Goal: Task Accomplishment & Management: Manage account settings

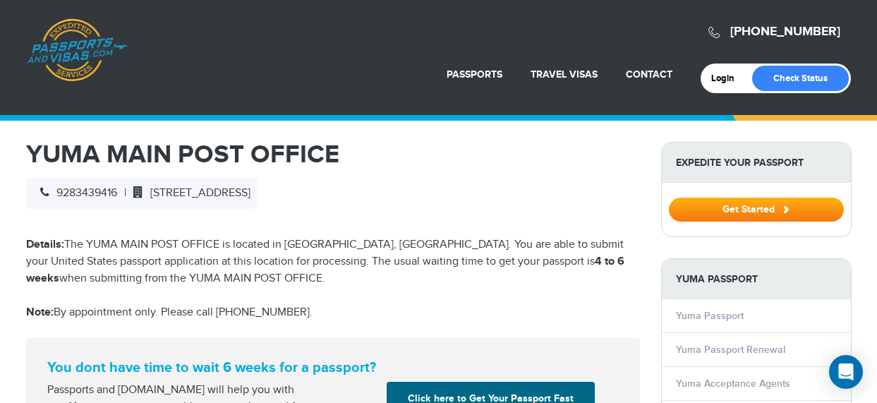
scroll to position [31, 0]
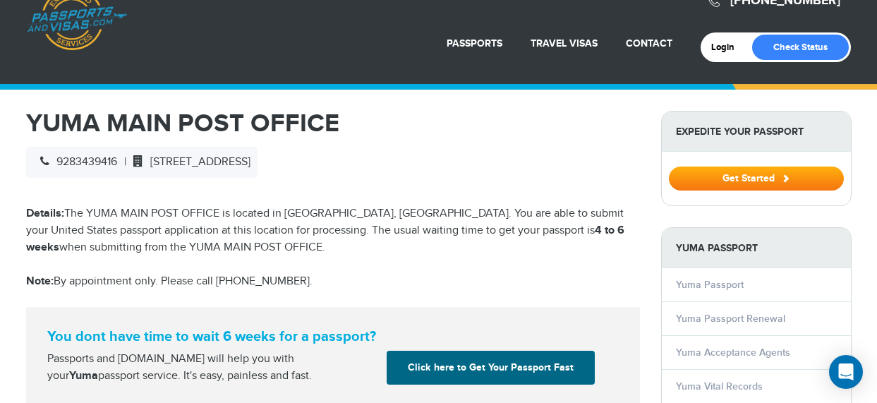
click at [106, 221] on p "Details: The YUMA MAIN POST OFFICE is located in [GEOGRAPHIC_DATA], [GEOGRAPHIC…" at bounding box center [333, 230] width 614 height 51
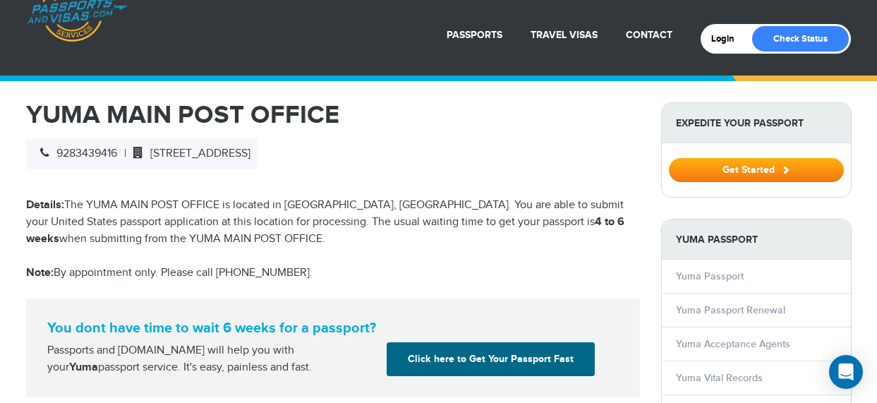
scroll to position [3, 0]
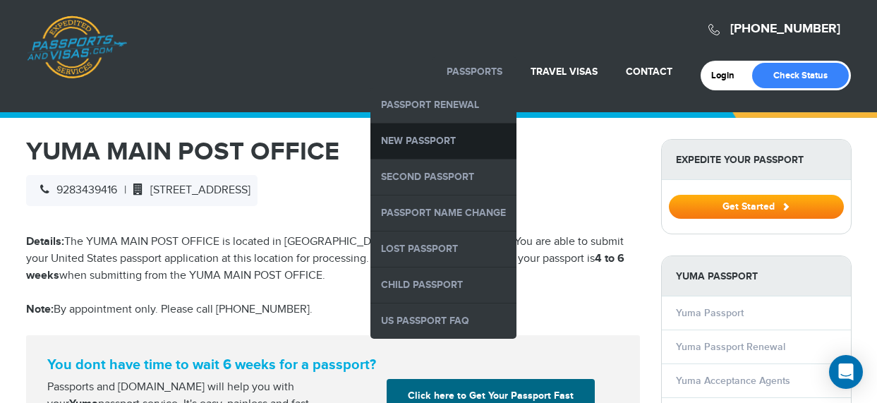
click at [416, 135] on link "New Passport" at bounding box center [444, 141] width 146 height 35
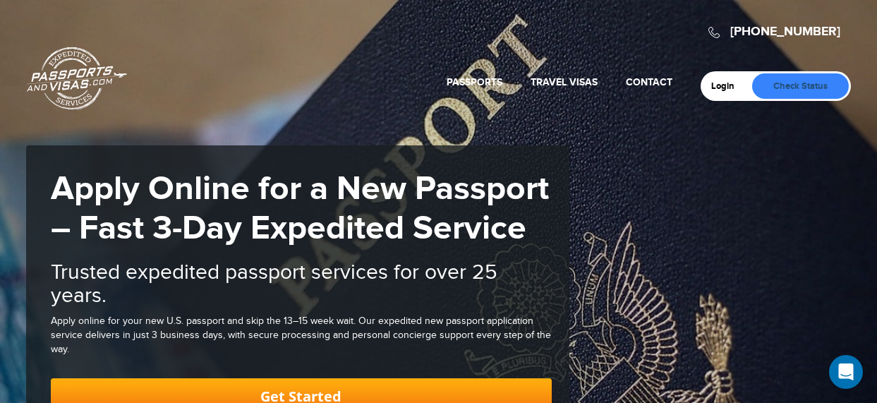
click at [789, 86] on link "Check Status" at bounding box center [800, 85] width 97 height 25
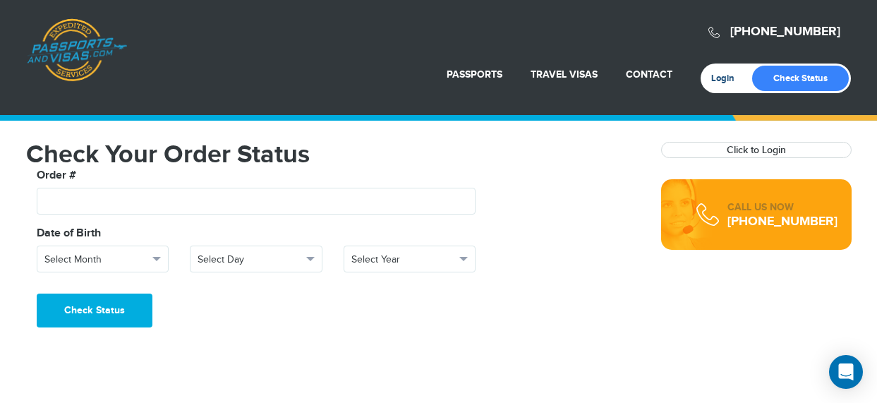
click at [721, 80] on link "Login" at bounding box center [727, 78] width 33 height 11
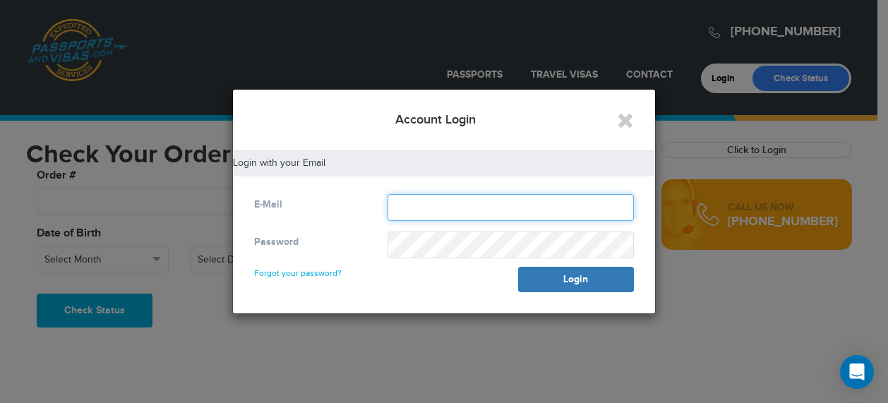
click at [404, 205] on input "text" at bounding box center [510, 207] width 246 height 27
type input "**********"
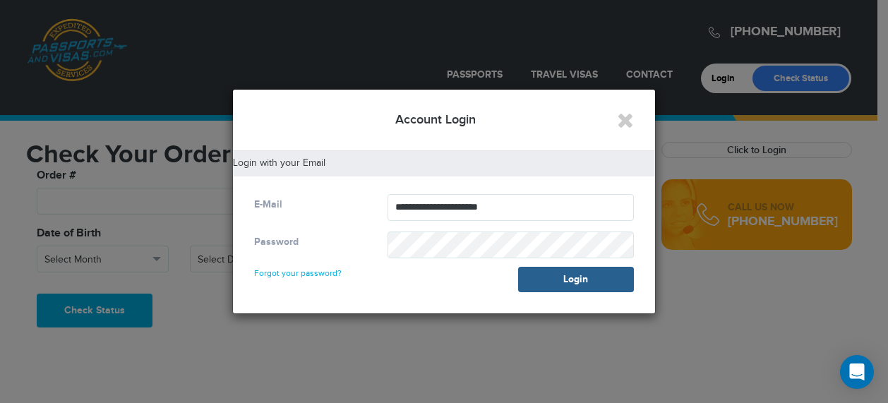
click at [586, 289] on button "Login" at bounding box center [576, 279] width 116 height 25
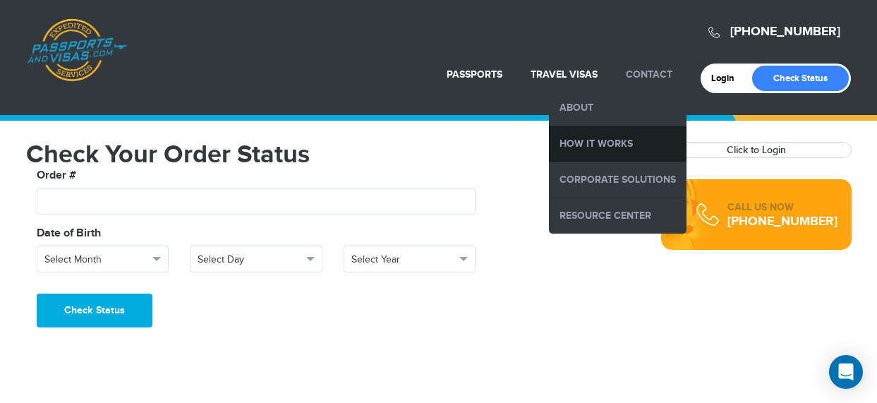
click at [607, 146] on link "How it Works" at bounding box center [618, 143] width 138 height 35
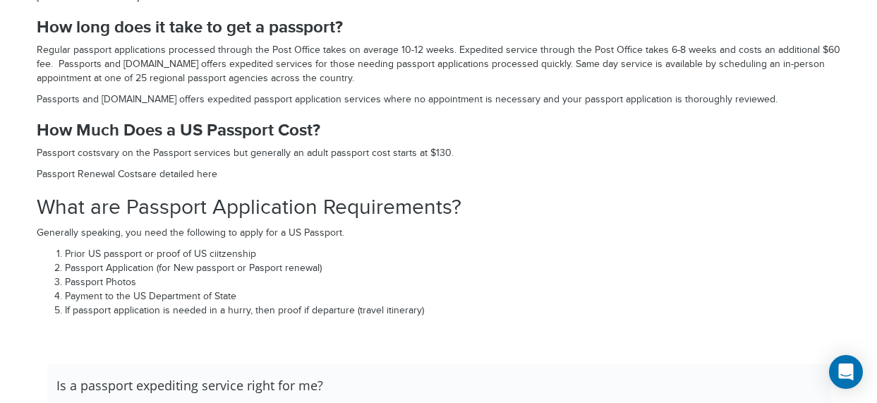
scroll to position [1699, 0]
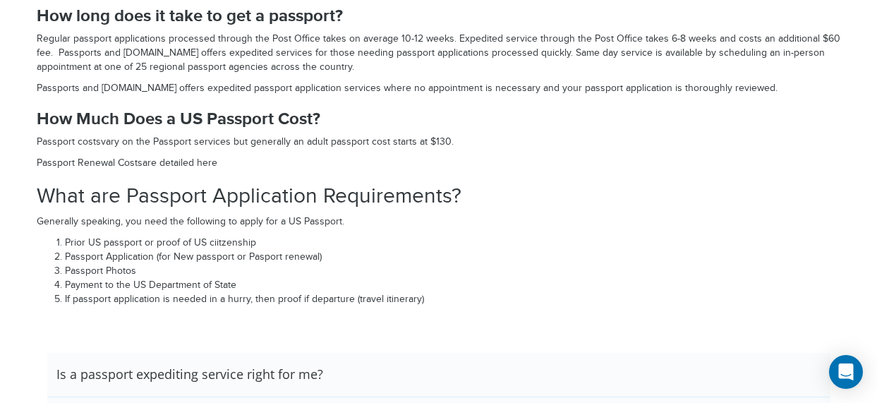
drag, startPoint x: 66, startPoint y: 289, endPoint x: 240, endPoint y: 284, distance: 173.7
click at [240, 284] on li "Payment to the US Department of State" at bounding box center [453, 286] width 776 height 14
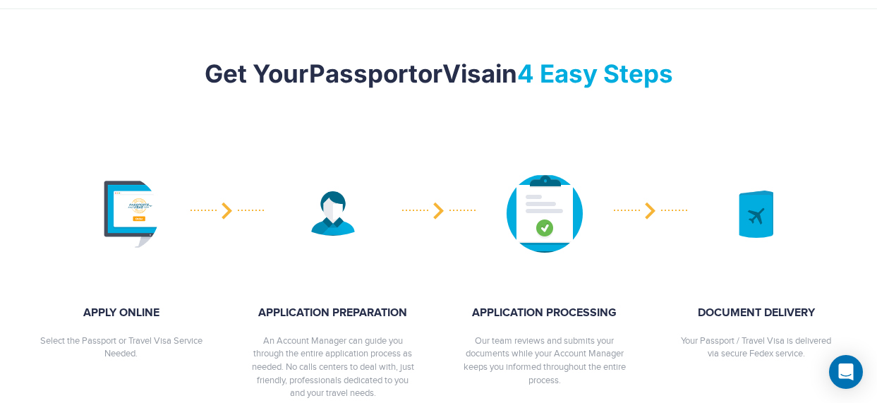
scroll to position [0, 0]
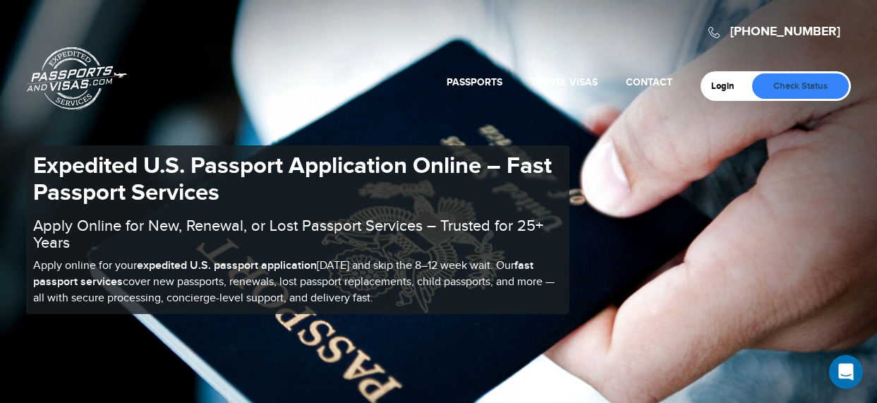
click at [788, 74] on link "Check Status" at bounding box center [800, 85] width 97 height 25
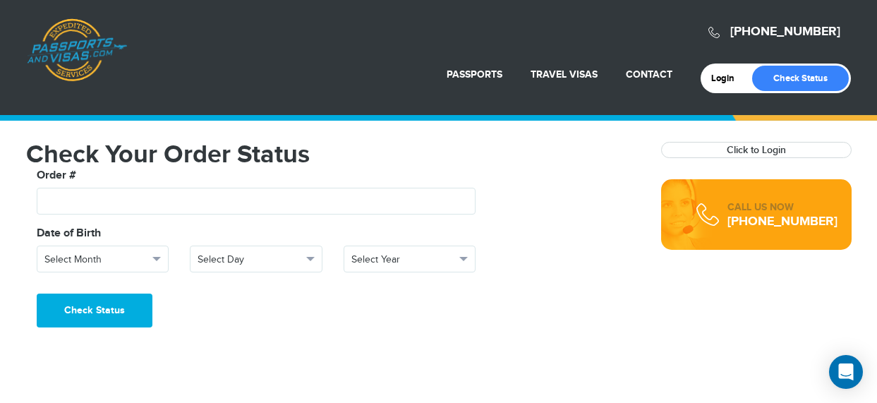
click at [690, 152] on strong "Click to Login" at bounding box center [756, 150] width 189 height 15
click at [745, 147] on link "Click to Login" at bounding box center [756, 150] width 59 height 12
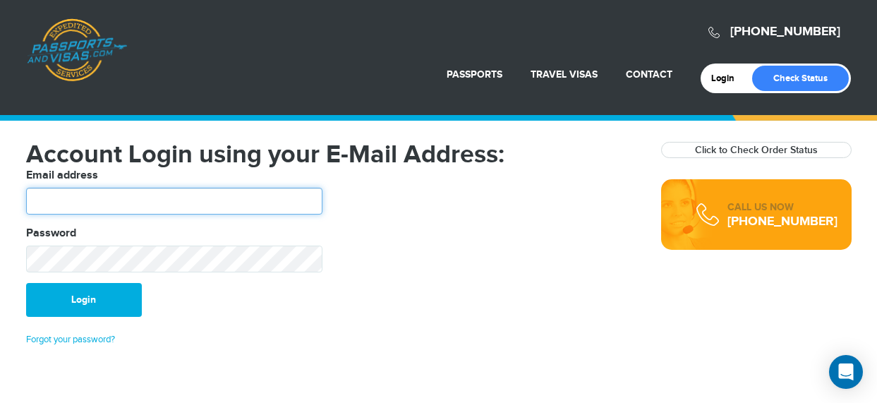
click at [175, 197] on input "text" at bounding box center [174, 201] width 296 height 27
type input "**********"
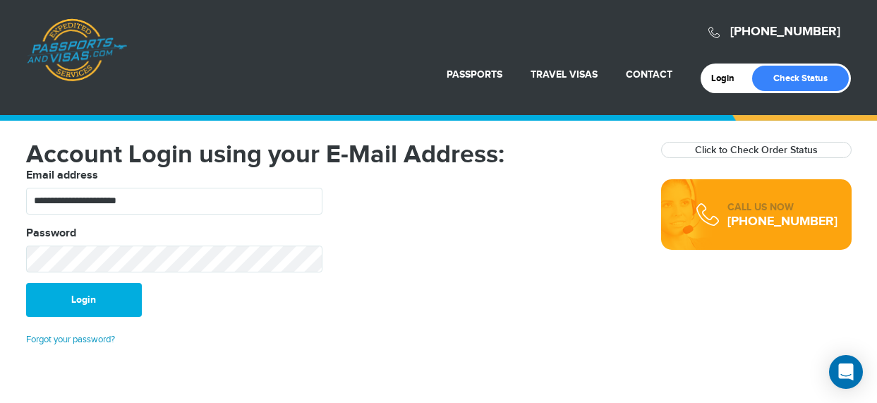
click at [75, 335] on link "Forgot your password?" at bounding box center [70, 339] width 89 height 11
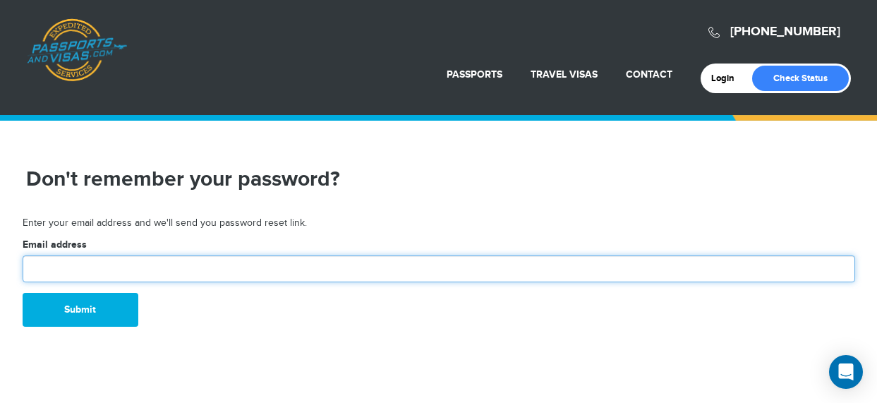
click at [86, 270] on input "text" at bounding box center [439, 268] width 833 height 27
type input "**********"
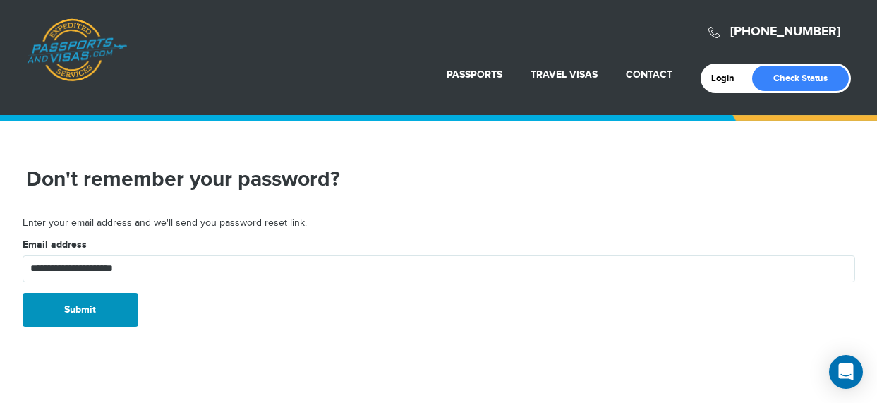
drag, startPoint x: 89, startPoint y: 290, endPoint x: 88, endPoint y: 306, distance: 15.5
click at [88, 306] on button "Submit" at bounding box center [81, 310] width 116 height 34
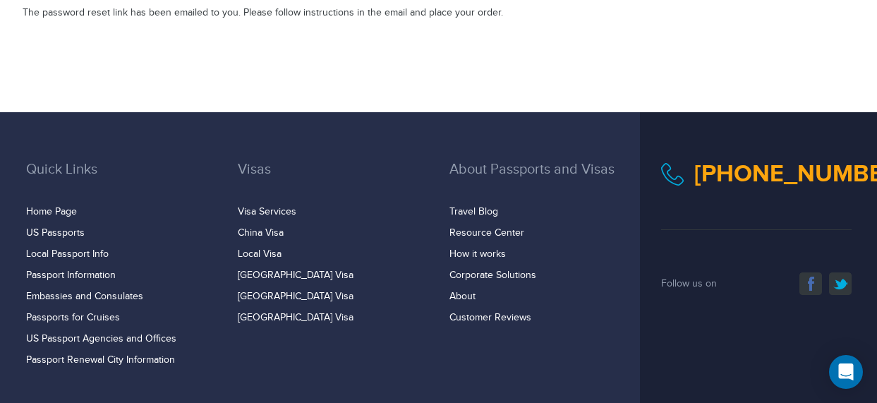
scroll to position [211, 0]
